Goal: Information Seeking & Learning: Learn about a topic

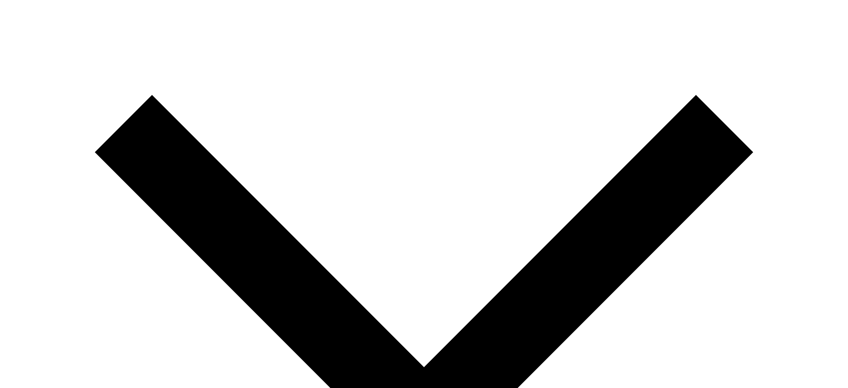
scroll to position [135, 0]
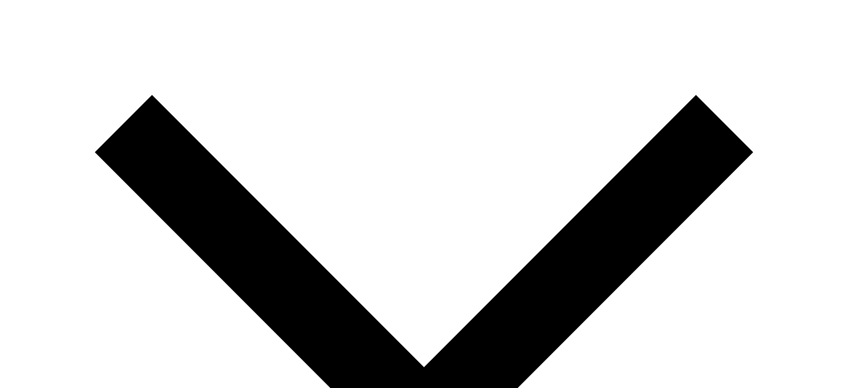
drag, startPoint x: 78, startPoint y: 278, endPoint x: 72, endPoint y: 278, distance: 6.0
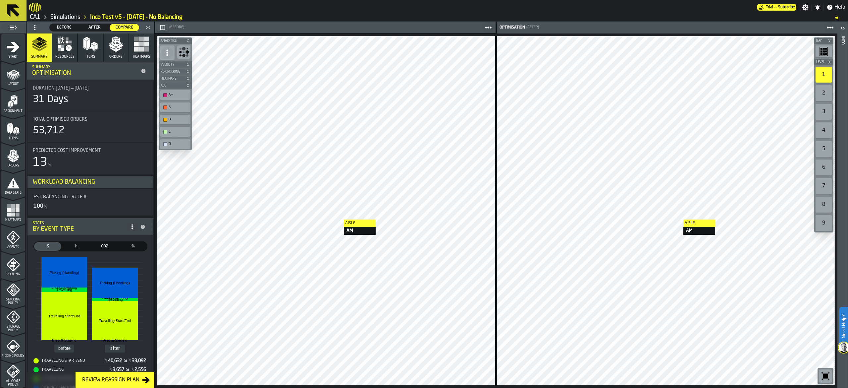
scroll to position [133, 0]
